Goal: Transaction & Acquisition: Purchase product/service

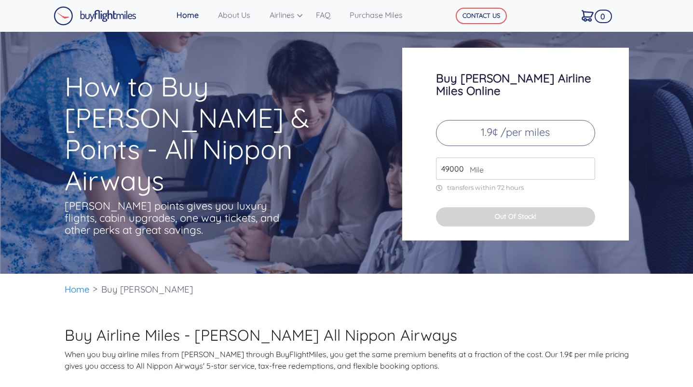
click at [479, 158] on input "49000" at bounding box center [515, 169] width 159 height 22
click at [585, 160] on input "49000" at bounding box center [515, 169] width 159 height 22
click at [586, 158] on input "50000" at bounding box center [515, 169] width 159 height 22
click at [586, 158] on input "51000" at bounding box center [515, 169] width 159 height 22
click at [586, 158] on input "52000" at bounding box center [515, 169] width 159 height 22
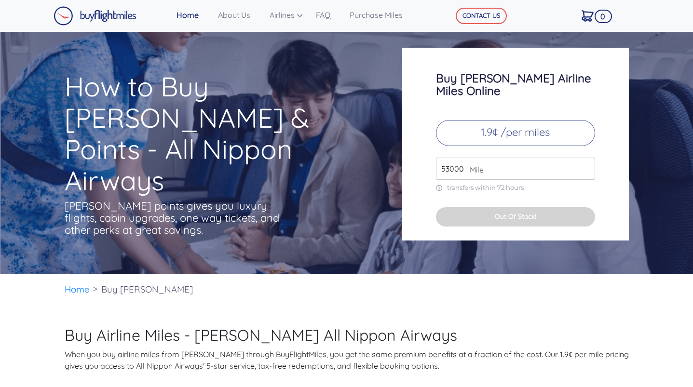
click at [586, 158] on input "53000" at bounding box center [515, 169] width 159 height 22
click at [586, 158] on input "54000" at bounding box center [515, 169] width 159 height 22
click at [586, 158] on input "55000" at bounding box center [515, 169] width 159 height 22
click at [586, 158] on input "56000" at bounding box center [515, 169] width 159 height 22
click at [586, 158] on input "57000" at bounding box center [515, 169] width 159 height 22
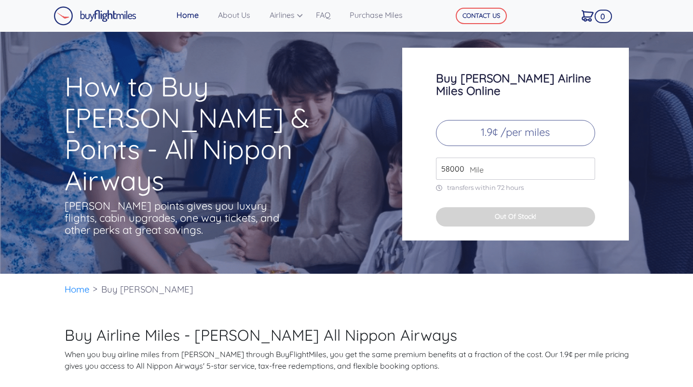
click at [586, 158] on input "58000" at bounding box center [515, 169] width 159 height 22
click at [586, 158] on input "59000" at bounding box center [515, 169] width 159 height 22
type input "60000"
click at [586, 158] on input "60000" at bounding box center [515, 169] width 159 height 22
